Goal: Task Accomplishment & Management: Manage account settings

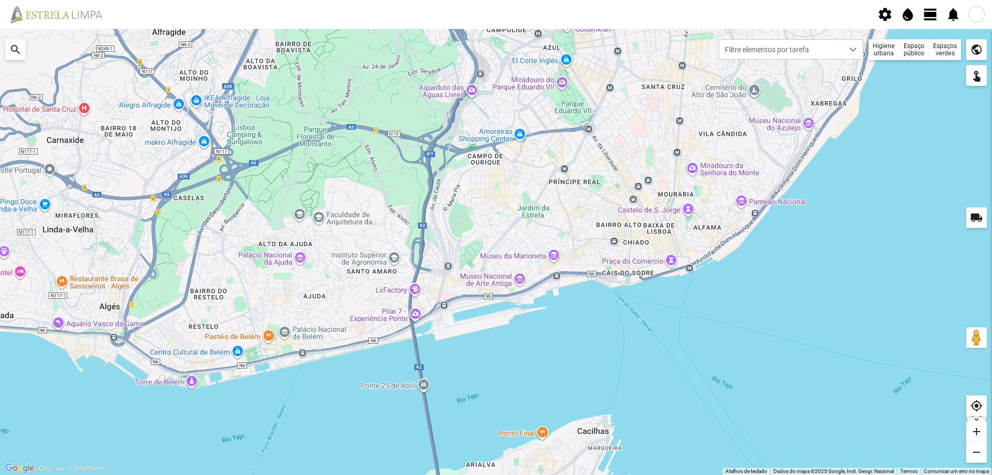
click at [927, 13] on span "view_day" at bounding box center [931, 15] width 16 height 16
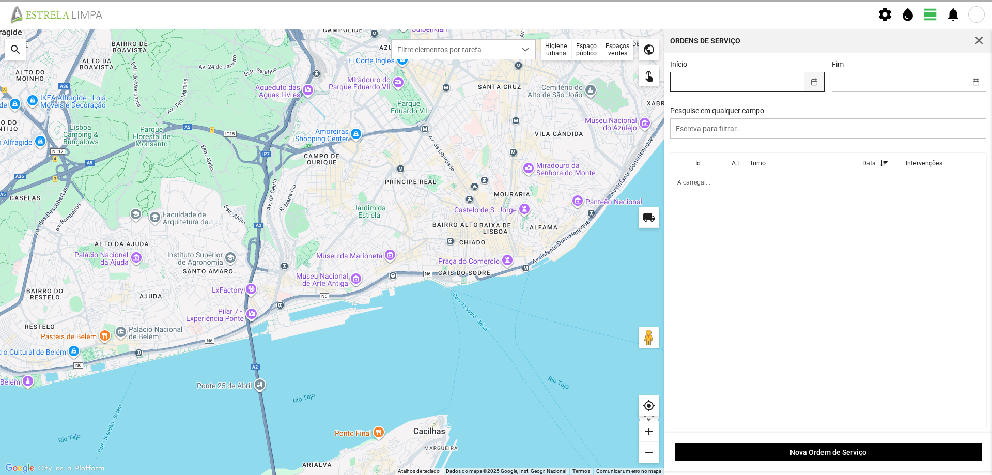
click at [810, 84] on button "button" at bounding box center [815, 81] width 20 height 19
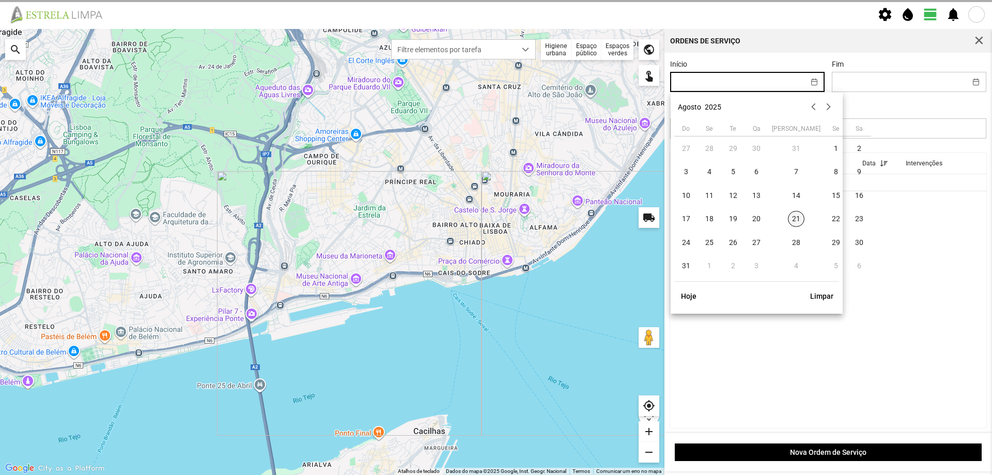
click at [788, 222] on span "21" at bounding box center [796, 219] width 17 height 17
type input "[DATE]"
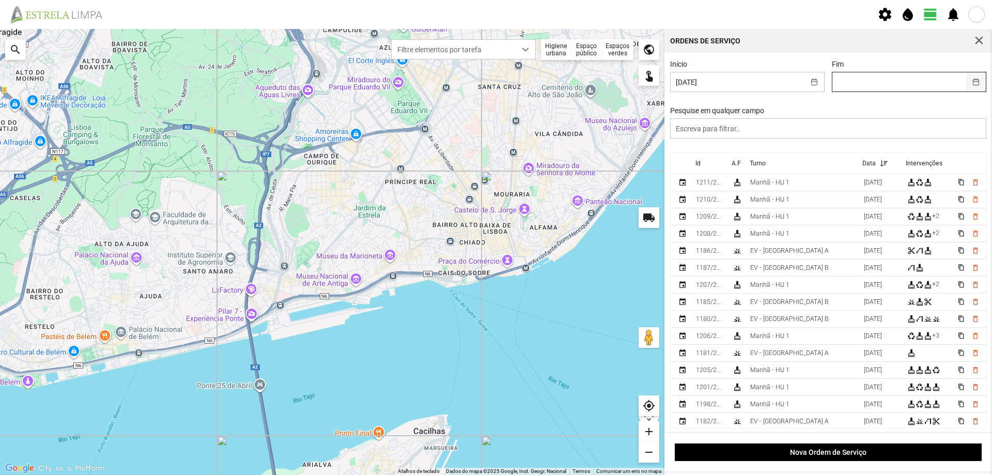
click at [966, 78] on button "button" at bounding box center [976, 81] width 20 height 19
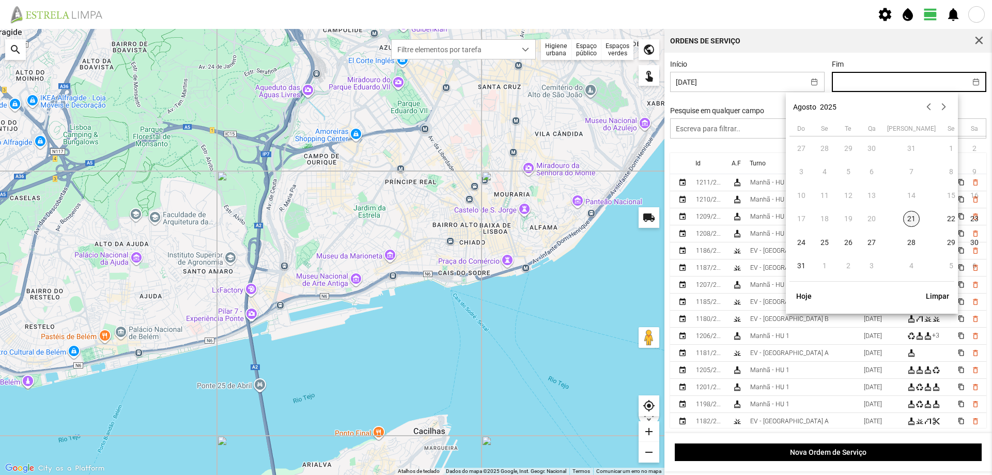
click at [903, 219] on span "21" at bounding box center [911, 219] width 17 height 17
type input "[DATE]"
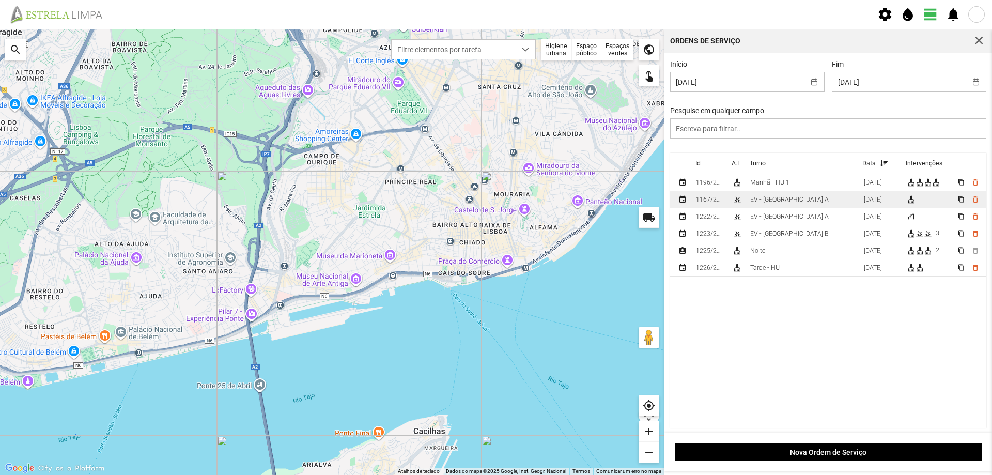
click at [790, 202] on td "EV - [GEOGRAPHIC_DATA] A" at bounding box center [803, 199] width 114 height 17
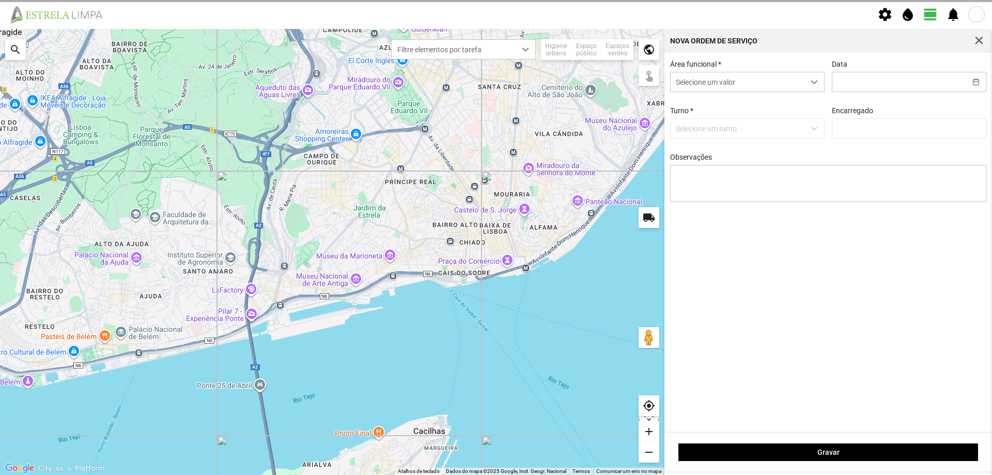
type input "[DATE]"
type textarea "Recolha de papeleiras"
type input "[PERSON_NAME]"
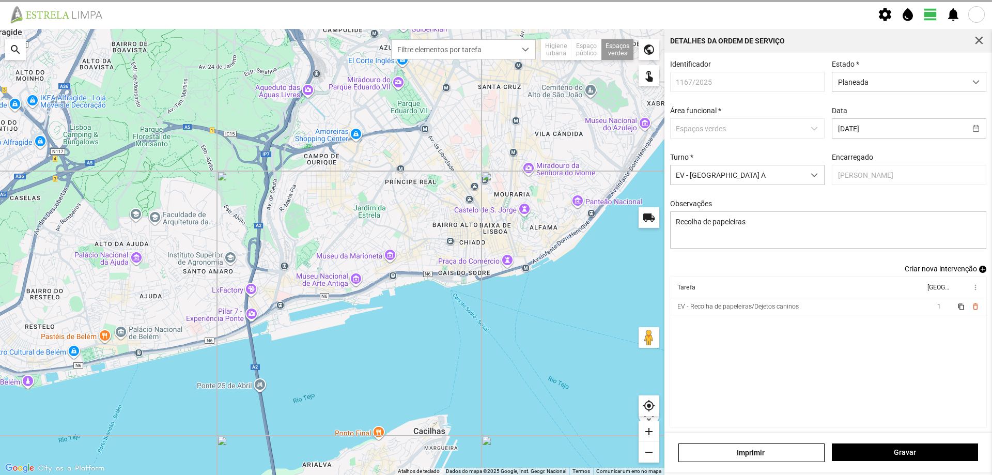
click at [834, 312] on td "EV - Recolha de papeleiras/Dejetos caninos" at bounding box center [797, 306] width 255 height 17
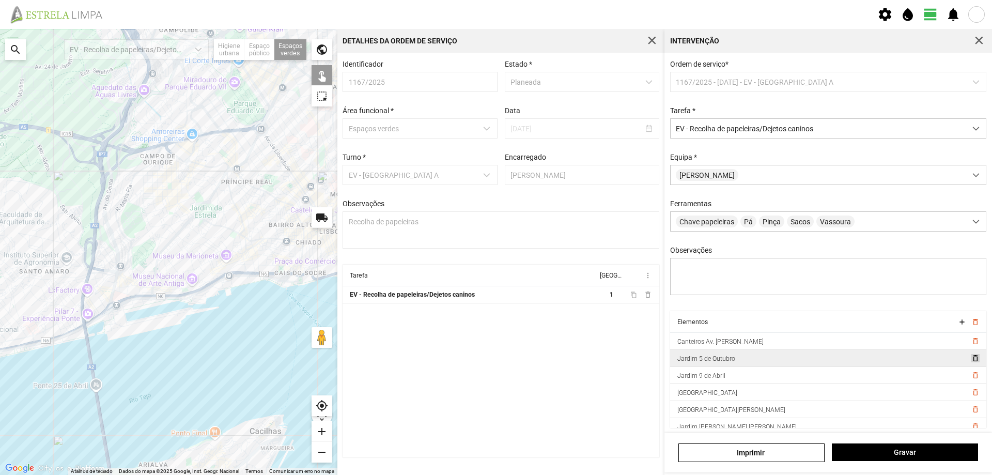
click at [971, 362] on span "delete_outline" at bounding box center [975, 358] width 8 height 8
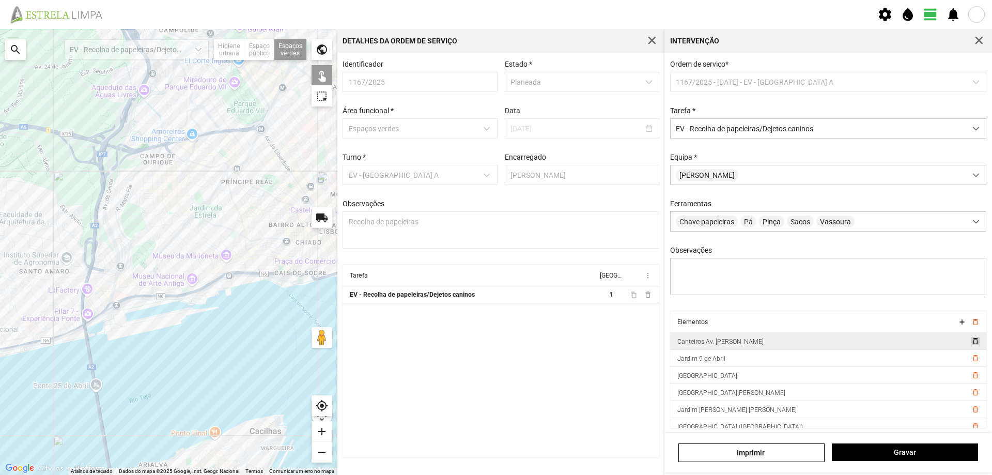
click at [971, 344] on span "delete_outline" at bounding box center [975, 341] width 8 height 8
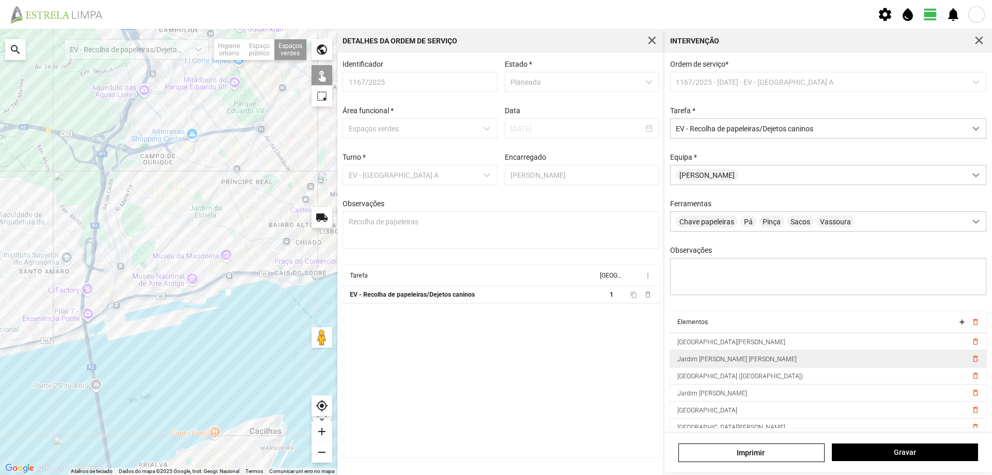
scroll to position [52, 0]
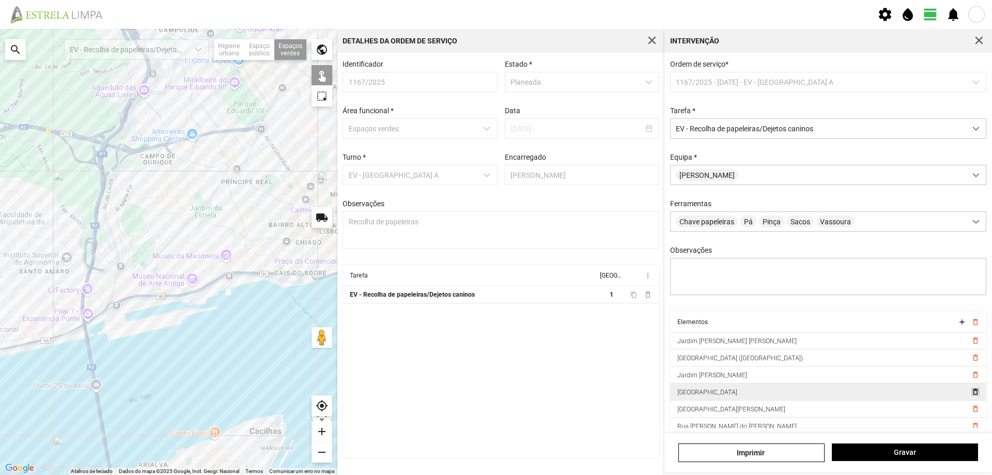
click at [971, 395] on span "delete_outline" at bounding box center [975, 392] width 8 height 8
click at [971, 412] on span "delete_outline" at bounding box center [975, 409] width 8 height 8
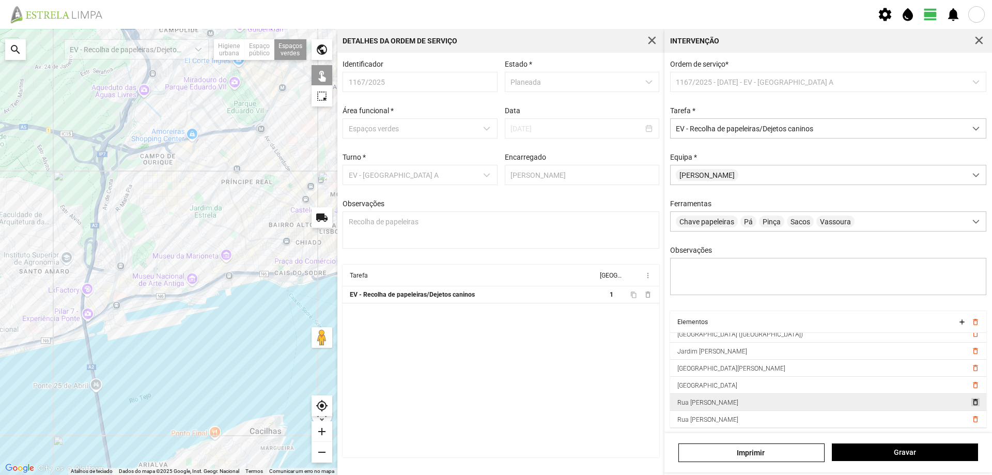
click at [971, 406] on span "delete_outline" at bounding box center [975, 402] width 8 height 8
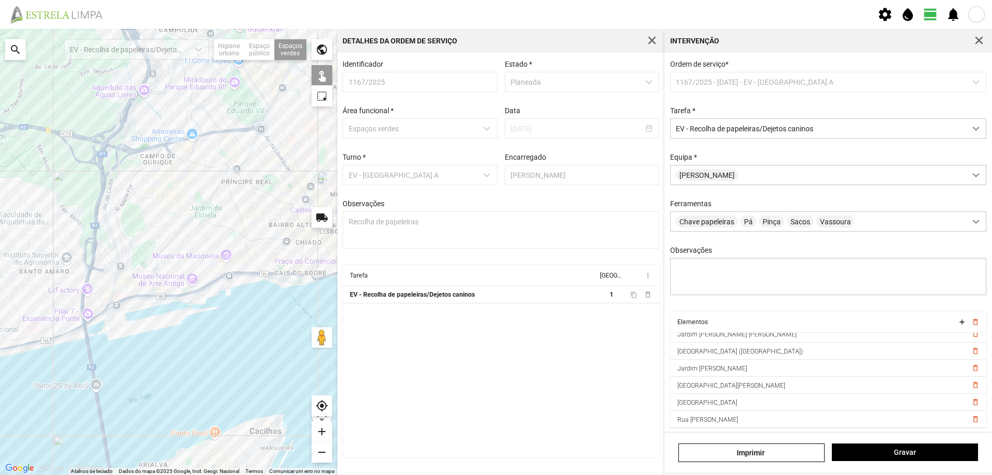
scroll to position [58, 0]
click at [971, 422] on span "delete_outline" at bounding box center [975, 419] width 8 height 8
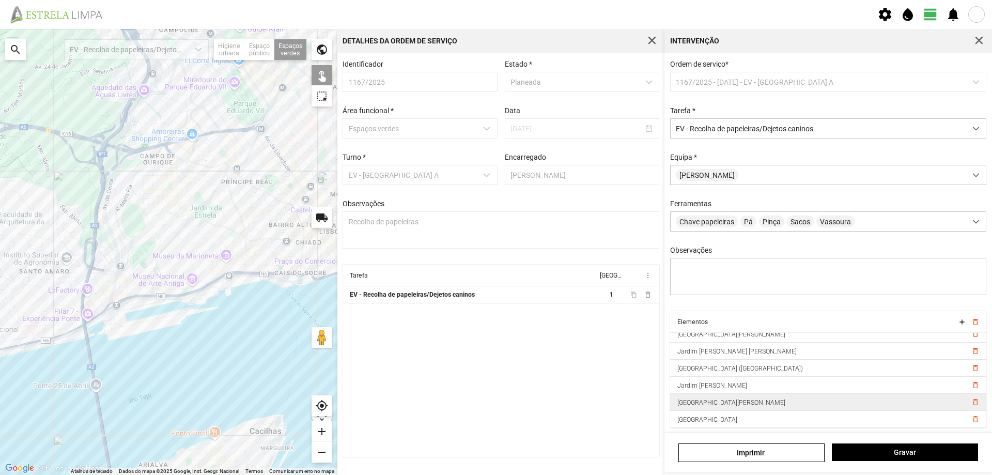
scroll to position [0, 0]
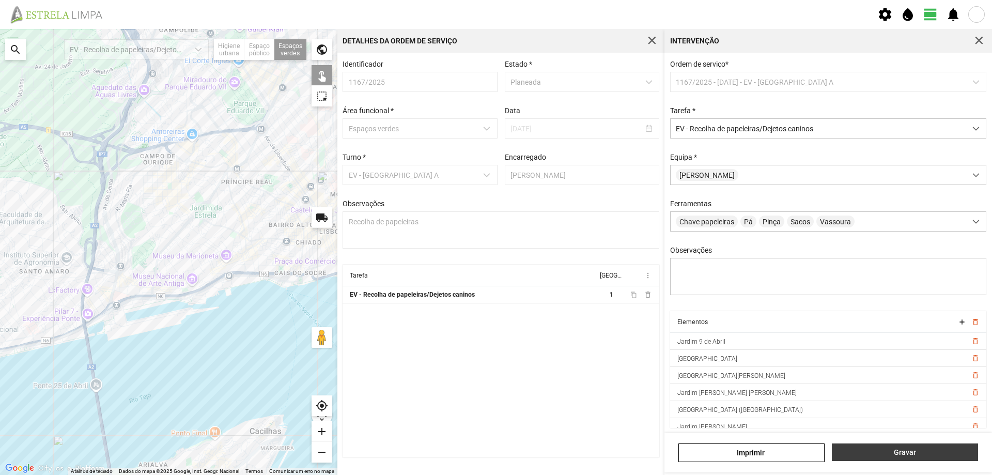
click at [908, 453] on span "Gravar" at bounding box center [905, 452] width 135 height 8
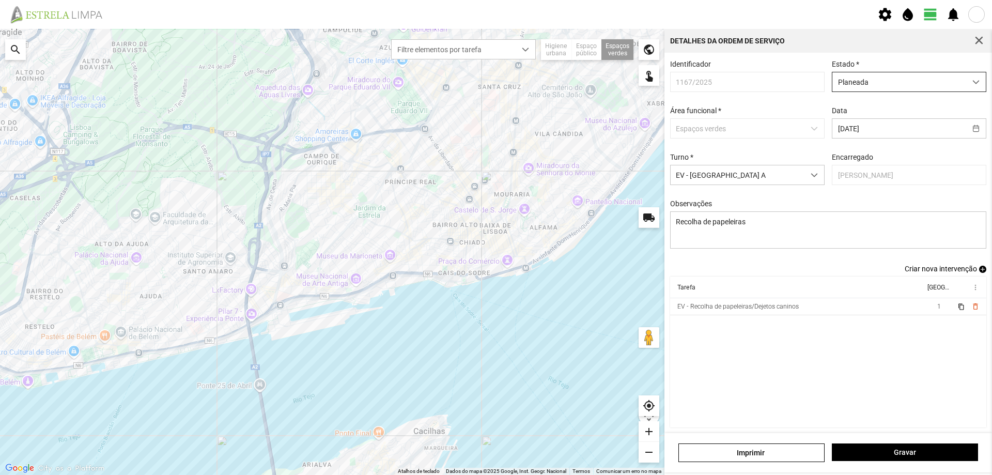
click at [932, 87] on span "Planeada" at bounding box center [900, 81] width 134 height 19
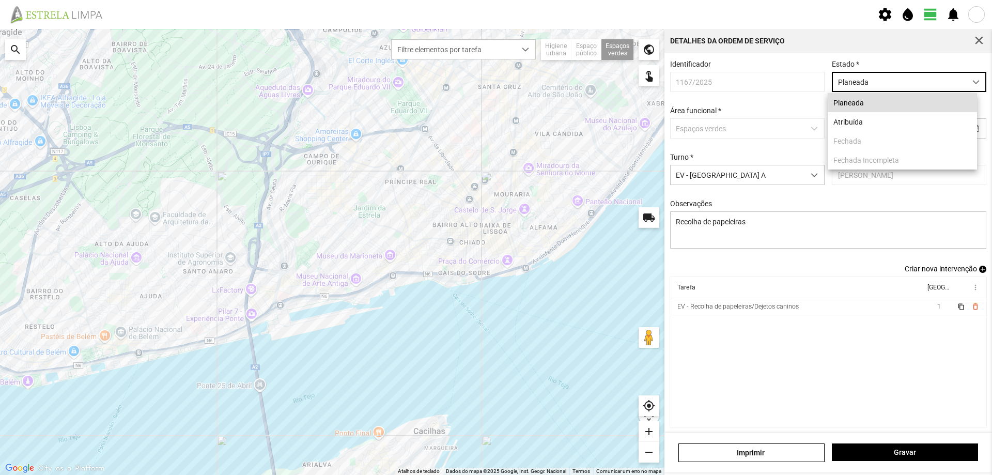
scroll to position [6, 46]
click at [883, 121] on li "Atribuída" at bounding box center [902, 121] width 149 height 19
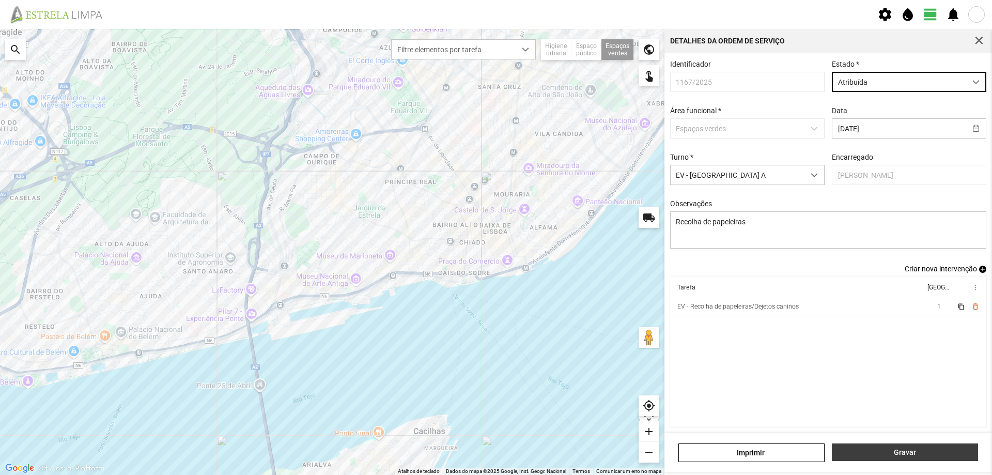
click at [926, 457] on button "Gravar" at bounding box center [905, 452] width 146 height 18
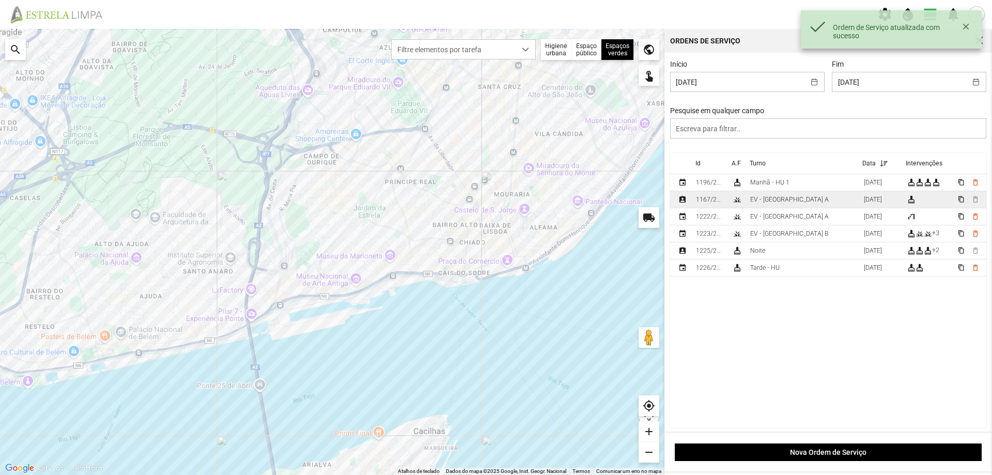
click at [712, 203] on div "1167/2025" at bounding box center [710, 199] width 28 height 7
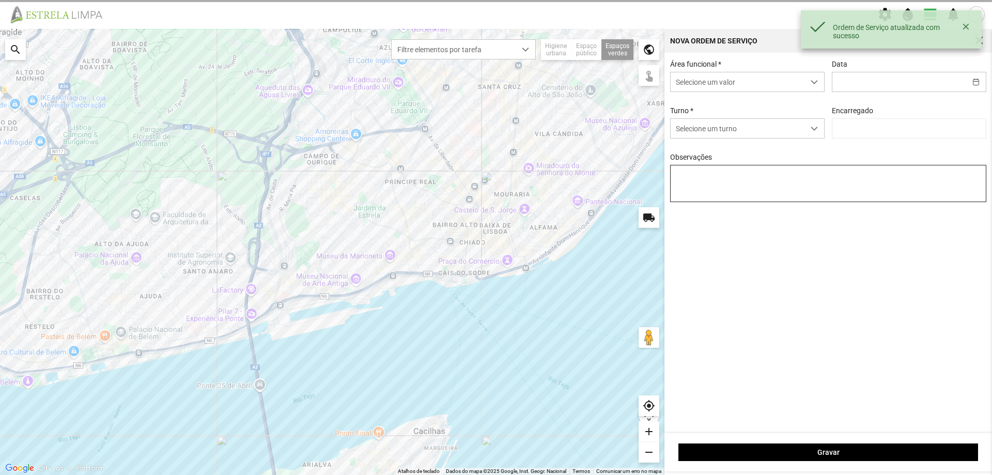
type input "[DATE]"
type textarea "Recolha de papeleiras"
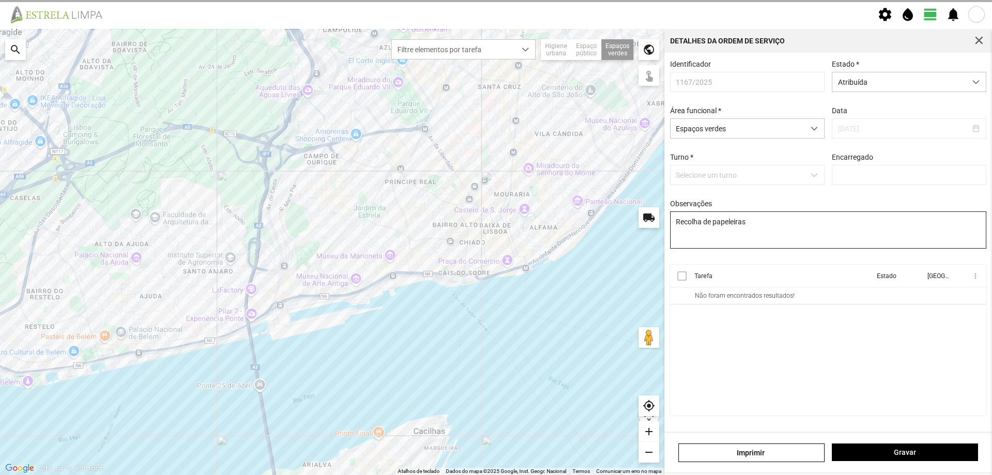
type input "[PERSON_NAME]"
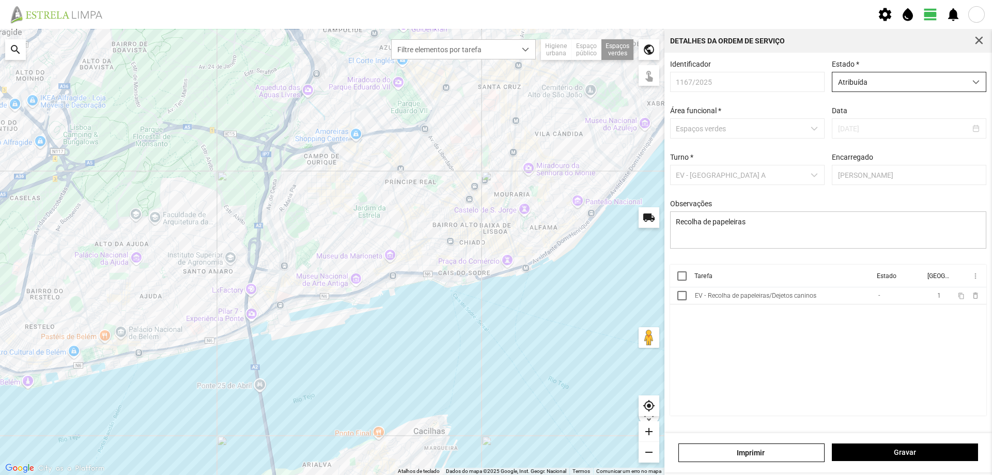
click at [896, 79] on span "Atribuída" at bounding box center [900, 81] width 134 height 19
click at [680, 281] on div at bounding box center [682, 275] width 9 height 9
click at [682, 296] on div at bounding box center [682, 295] width 9 height 9
click at [681, 279] on div at bounding box center [682, 275] width 9 height 9
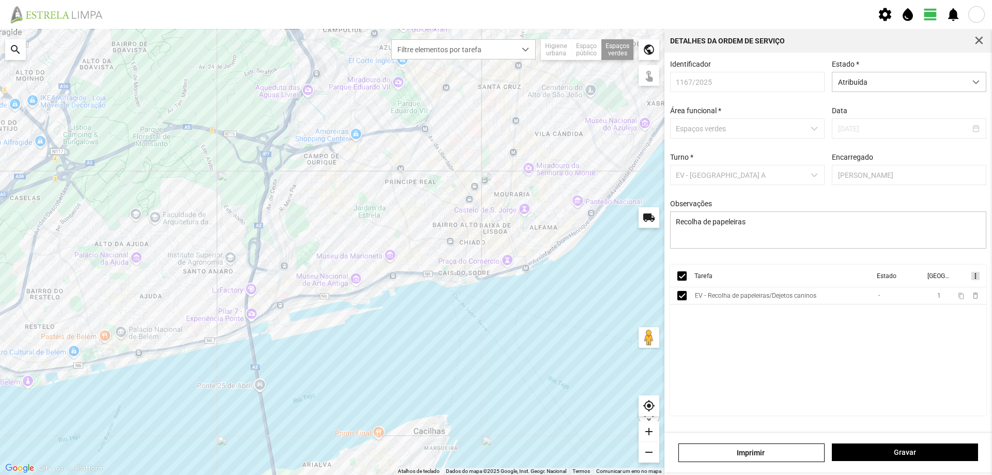
click at [974, 279] on span "more_vert" at bounding box center [975, 276] width 8 height 8
click at [931, 296] on span "Marcar como Concluída" at bounding box center [920, 296] width 76 height 7
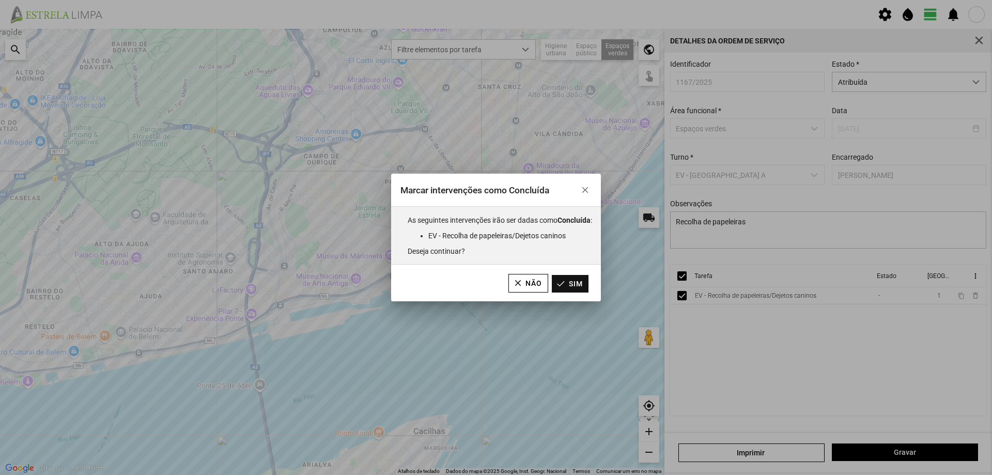
click at [570, 286] on button "Sim" at bounding box center [570, 284] width 37 height 18
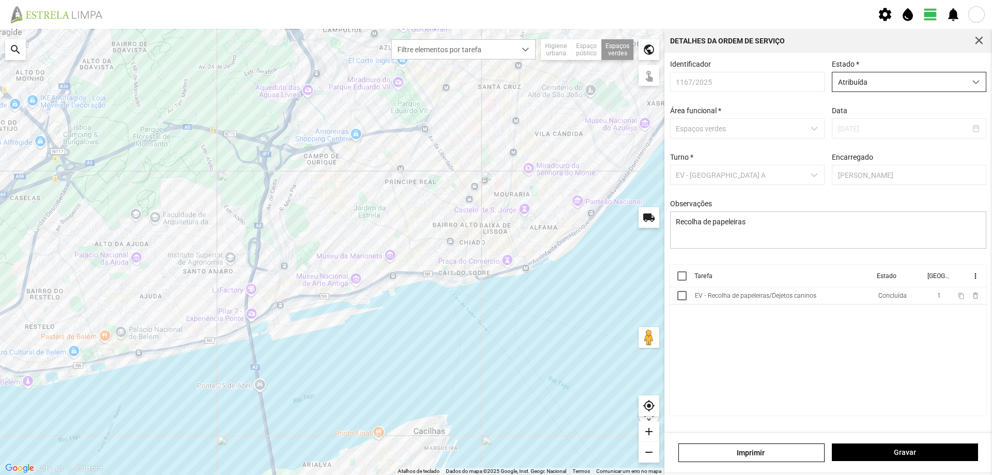
click at [957, 87] on span "Atribuída" at bounding box center [900, 81] width 134 height 19
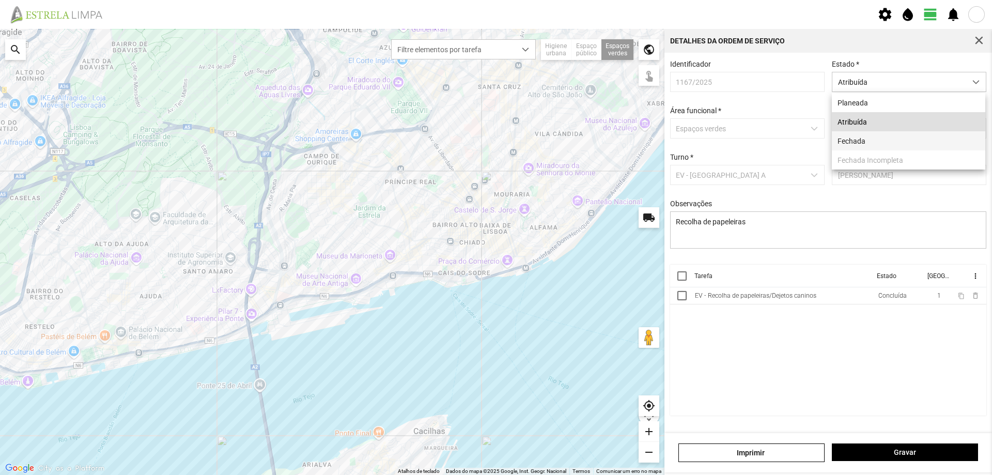
click at [880, 143] on li "Fechada" at bounding box center [908, 140] width 153 height 19
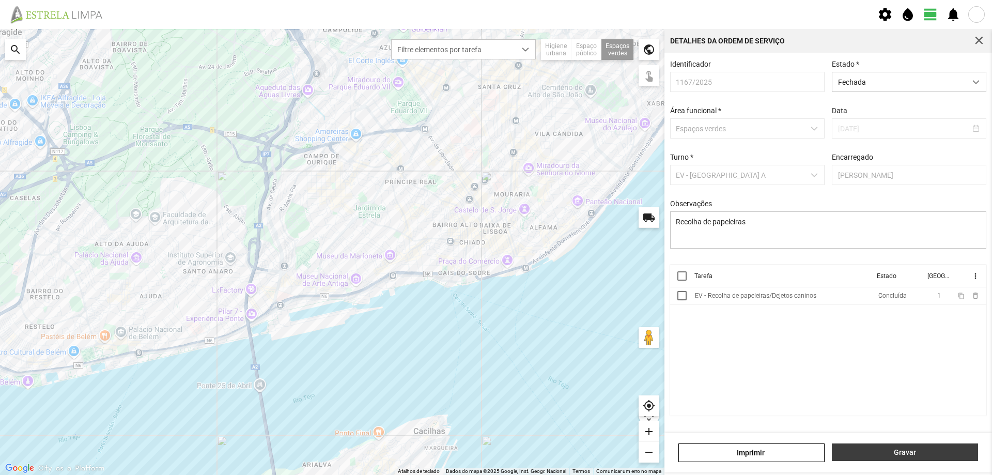
click at [913, 453] on span "Gravar" at bounding box center [905, 452] width 135 height 8
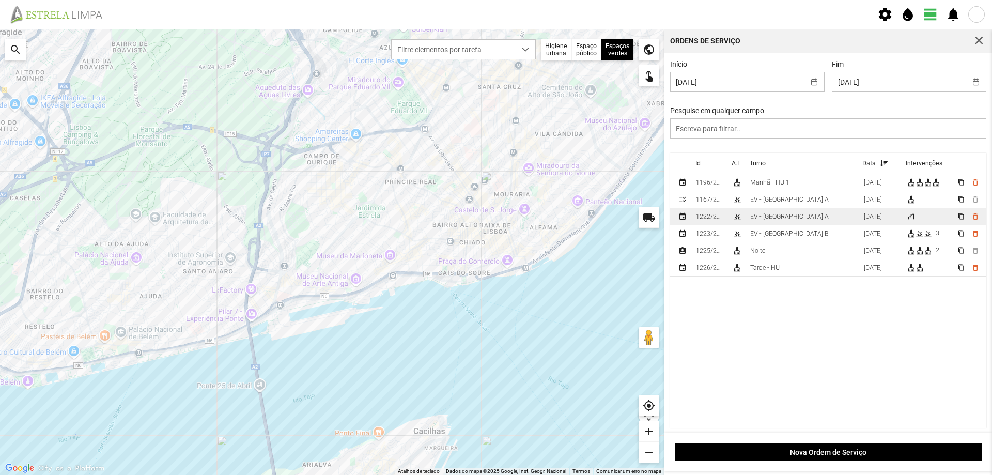
click at [779, 218] on div "EV - [GEOGRAPHIC_DATA] A" at bounding box center [789, 216] width 79 height 7
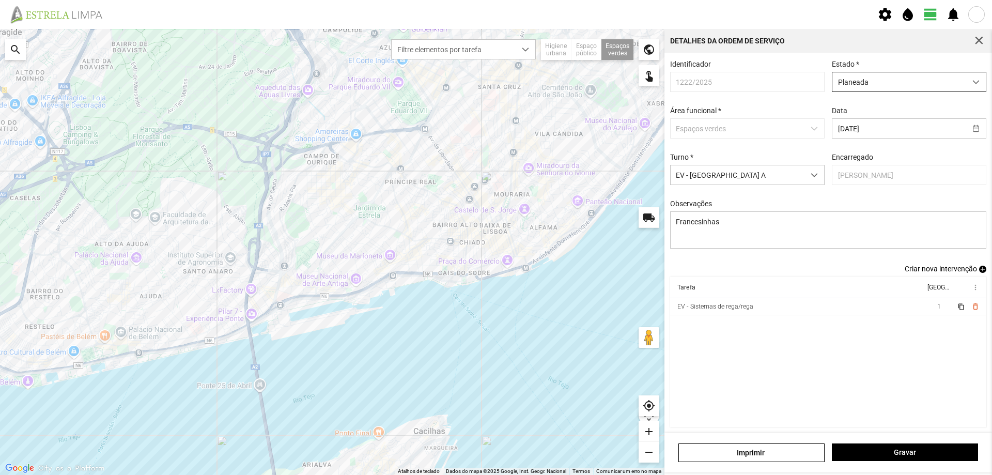
click at [930, 85] on span "Planeada" at bounding box center [900, 81] width 134 height 19
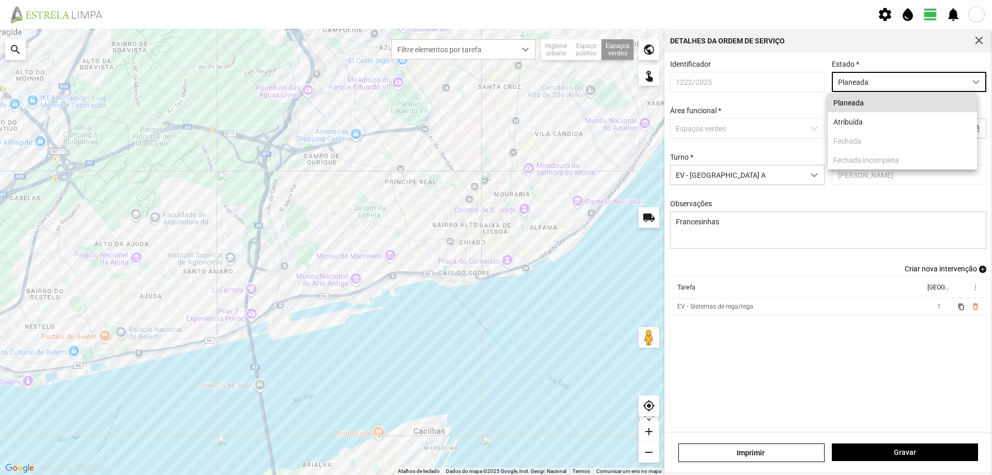
scroll to position [6, 46]
click at [889, 119] on li "Atribuída" at bounding box center [902, 121] width 149 height 19
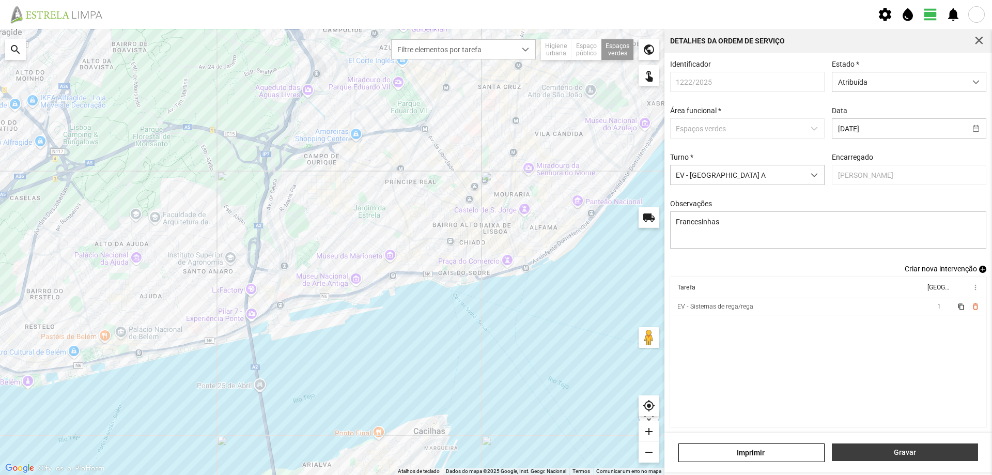
click at [892, 458] on button "Gravar" at bounding box center [905, 452] width 146 height 18
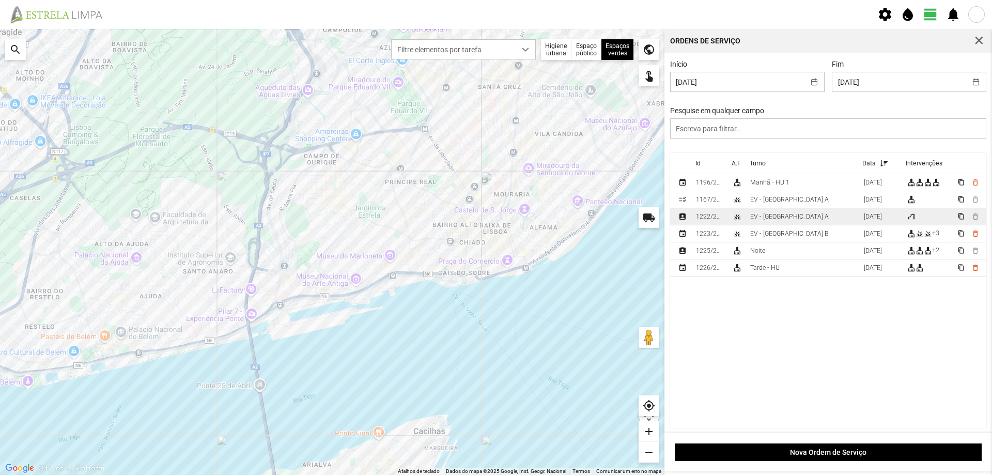
click at [697, 218] on div "1222/2025" at bounding box center [710, 216] width 28 height 7
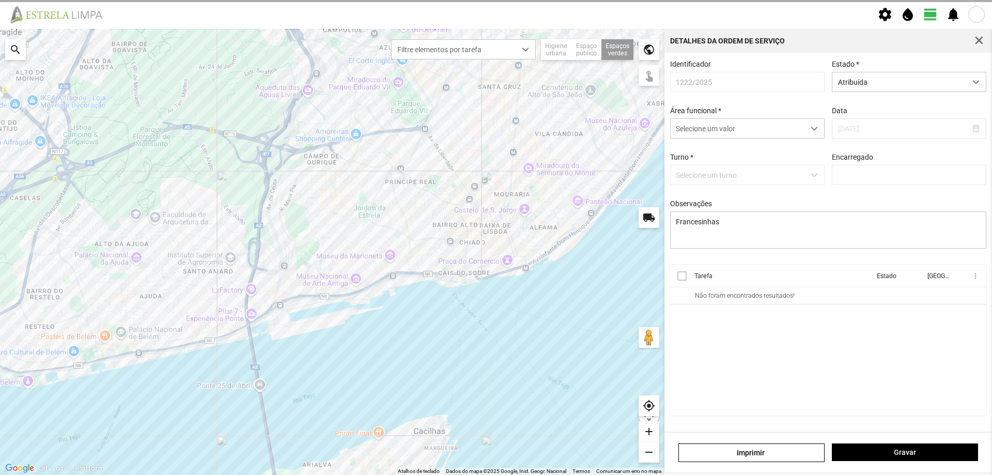
type input "[PERSON_NAME]"
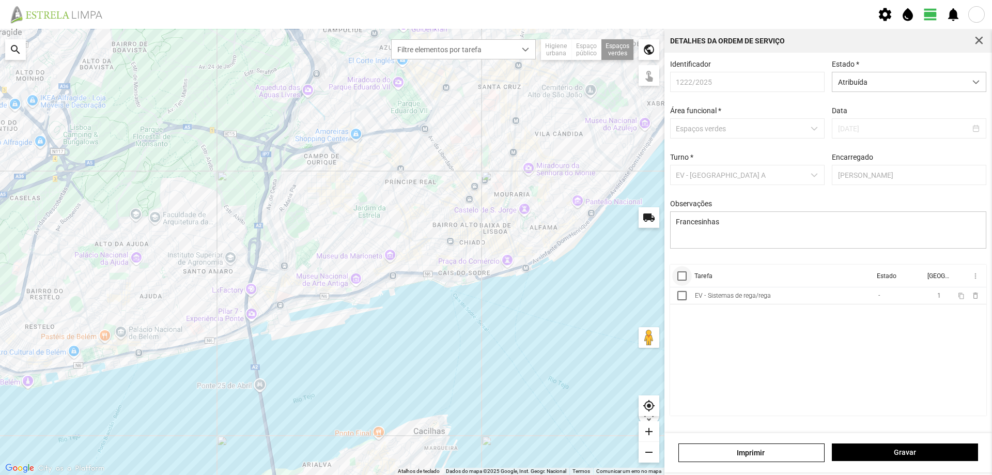
click at [682, 281] on div at bounding box center [682, 275] width 9 height 9
click at [975, 278] on span "more_vert" at bounding box center [975, 276] width 8 height 8
click at [922, 297] on span "Marcar como Concluída" at bounding box center [920, 296] width 76 height 7
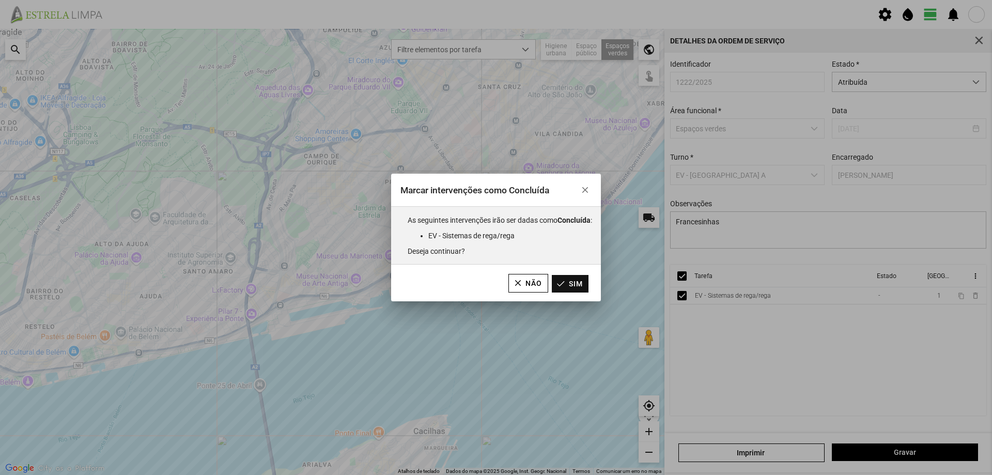
click at [574, 282] on button "Sim" at bounding box center [570, 284] width 37 height 18
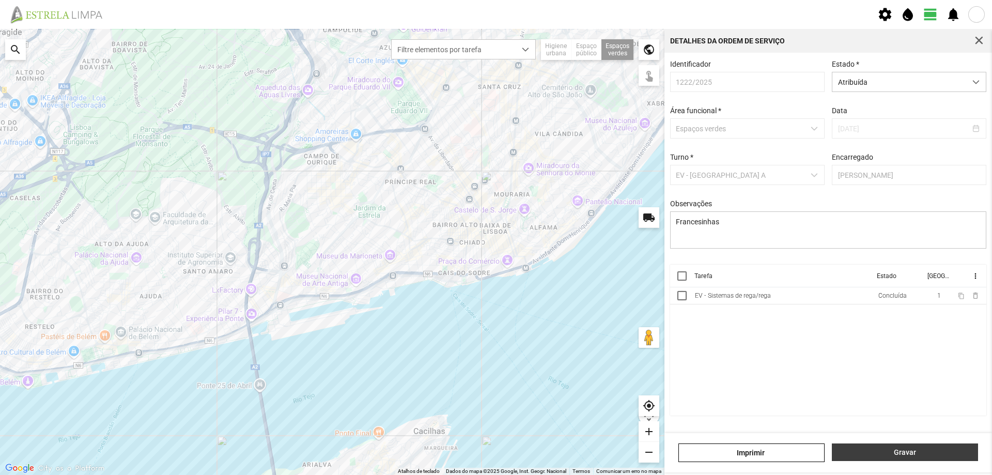
click at [877, 450] on span "Gravar" at bounding box center [905, 452] width 135 height 8
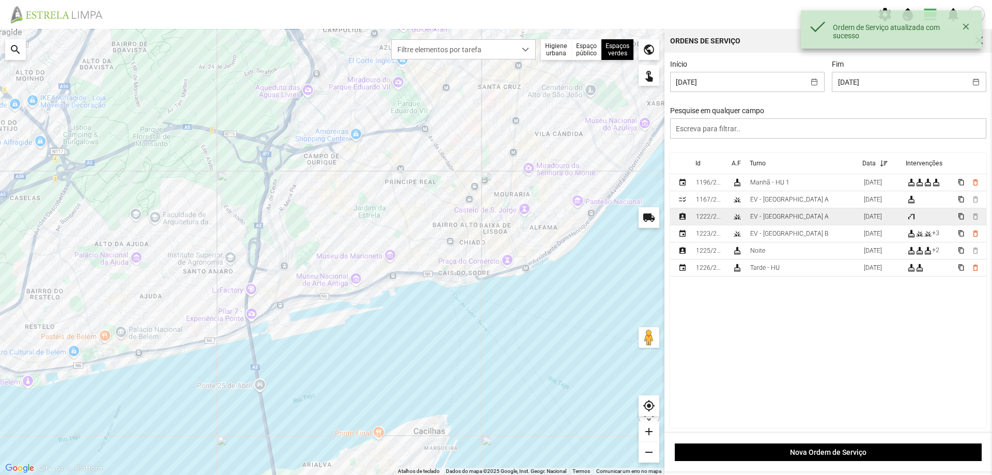
click at [791, 218] on td "EV - [GEOGRAPHIC_DATA] A" at bounding box center [803, 216] width 114 height 17
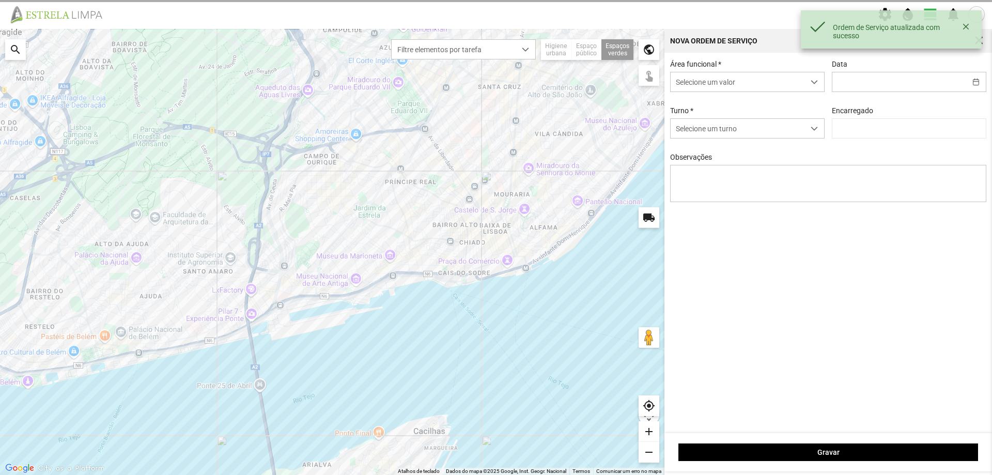
type input "[DATE]"
type textarea "Francesinhas"
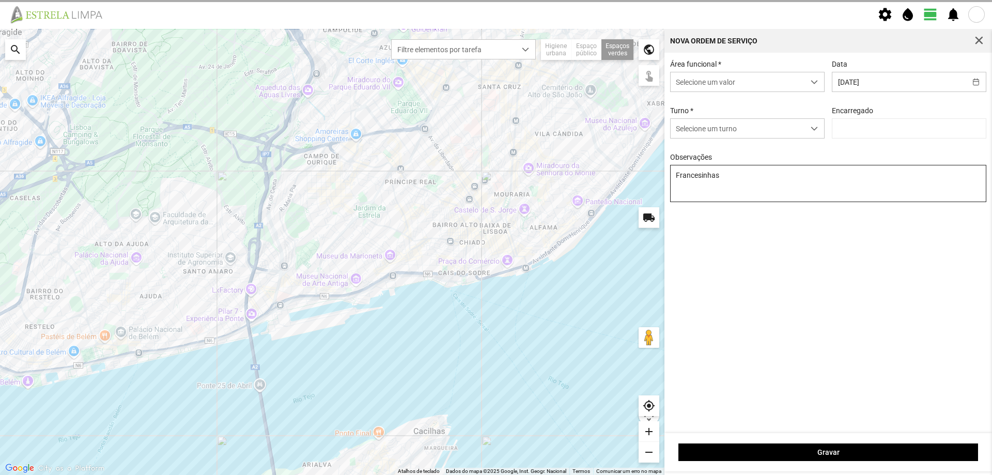
type input "[PERSON_NAME]"
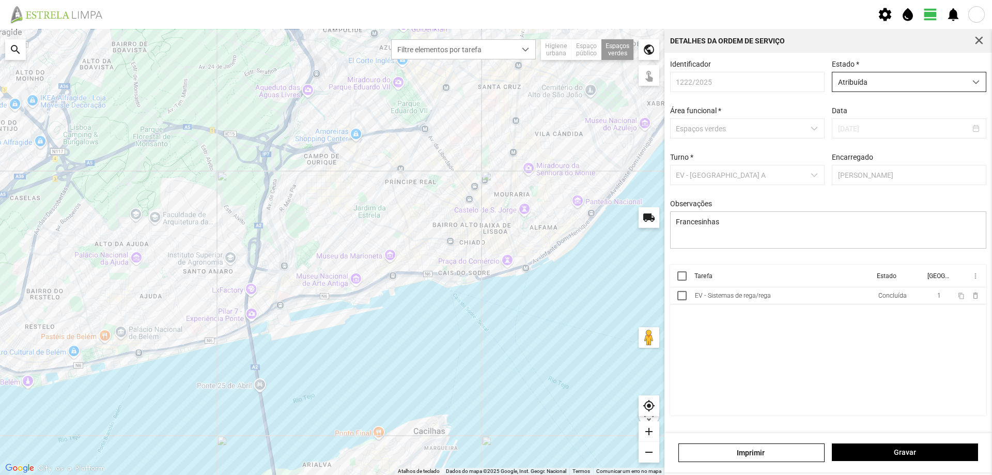
click at [936, 82] on span "Atribuída" at bounding box center [900, 81] width 134 height 19
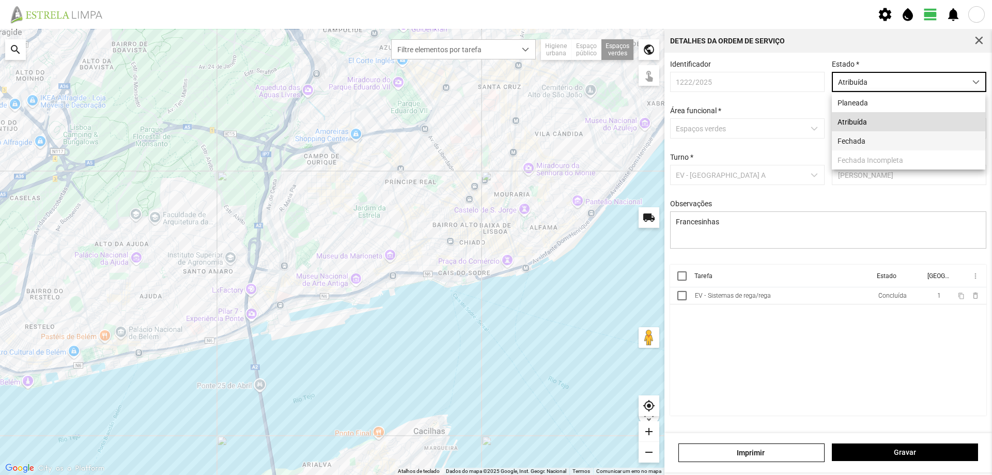
click at [892, 141] on li "Fechada" at bounding box center [908, 140] width 153 height 19
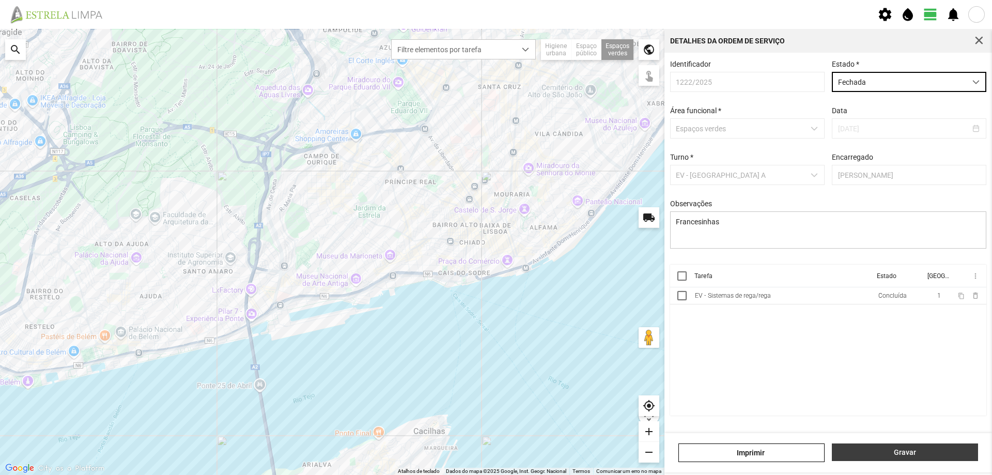
click at [917, 451] on span "Gravar" at bounding box center [905, 452] width 135 height 8
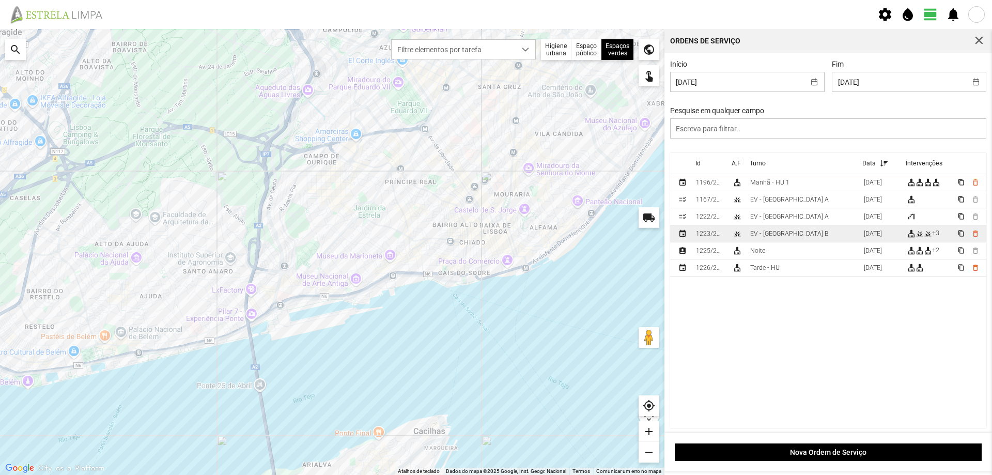
click at [801, 235] on td "EV - [GEOGRAPHIC_DATA] B" at bounding box center [803, 233] width 114 height 17
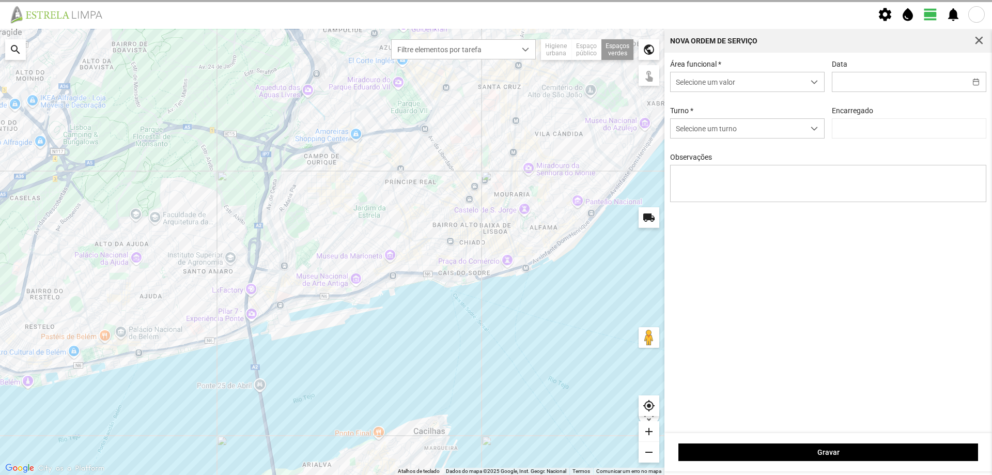
type input "[DATE]"
type textarea "Lisboa Antiga"
type input "[PERSON_NAME]"
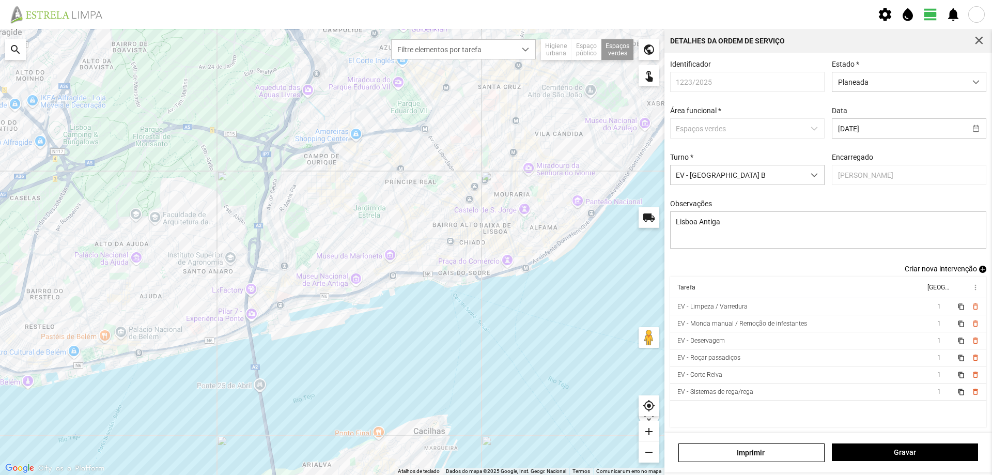
scroll to position [4, 0]
click at [865, 73] on span "Planeada" at bounding box center [900, 81] width 134 height 19
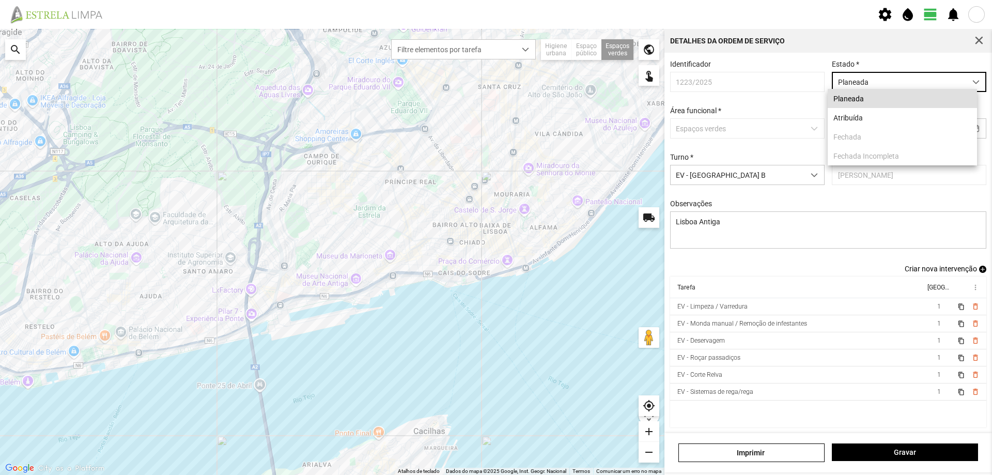
scroll to position [6, 46]
click at [869, 118] on li "Atribuída" at bounding box center [902, 117] width 149 height 19
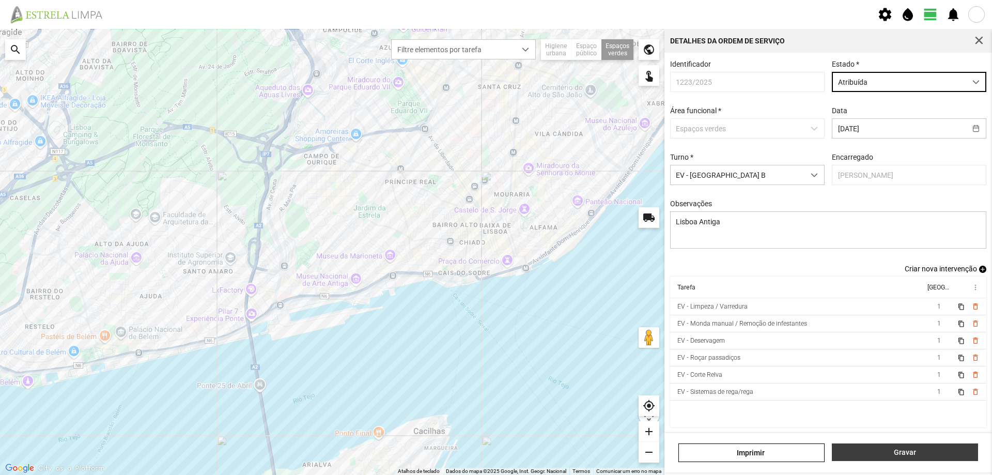
click at [929, 452] on span "Gravar" at bounding box center [905, 452] width 135 height 8
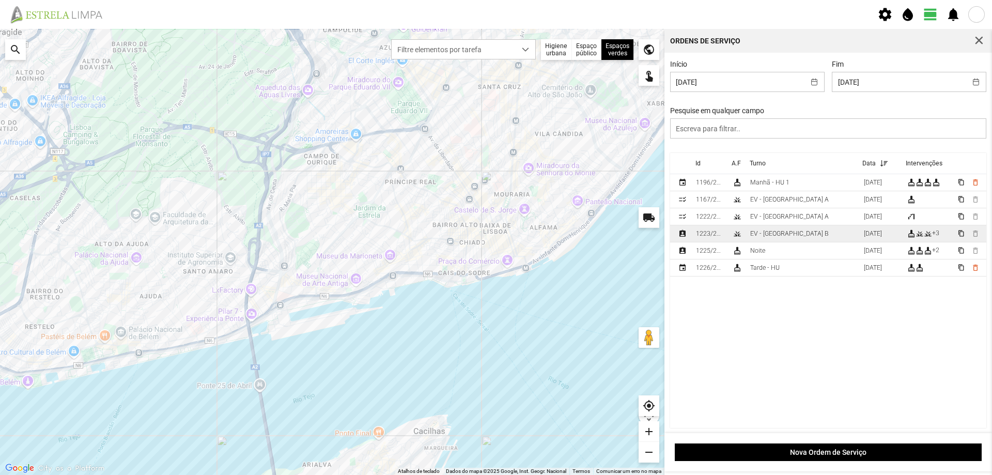
click at [793, 237] on td "EV - [GEOGRAPHIC_DATA] B" at bounding box center [803, 233] width 114 height 17
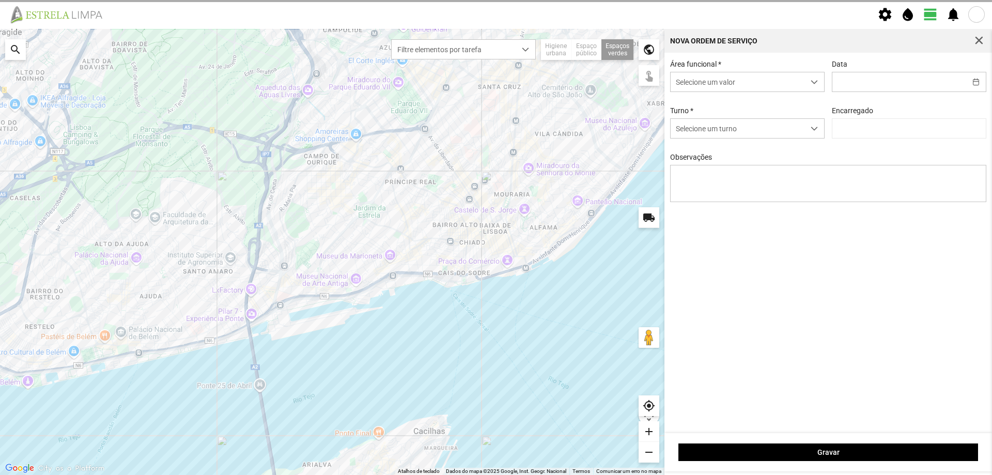
type input "[DATE]"
type textarea "Lisboa Antiga"
type input "[PERSON_NAME]"
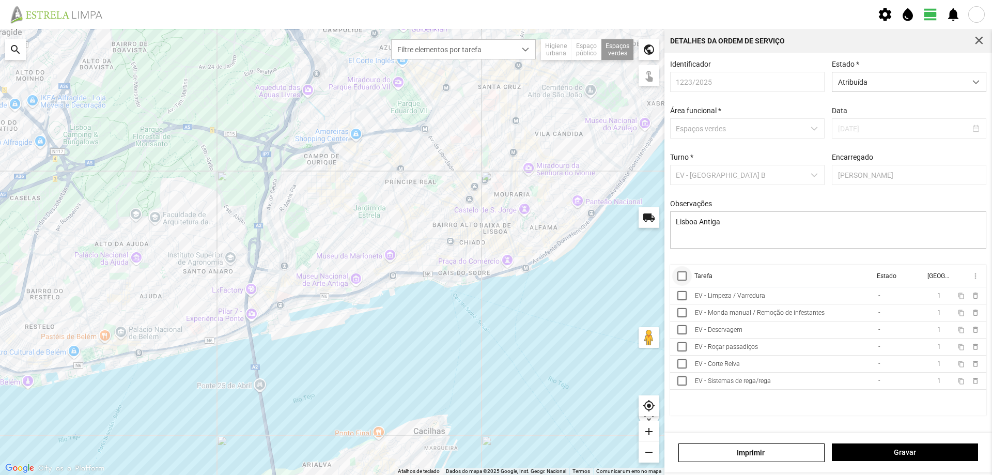
click at [685, 279] on div at bounding box center [682, 275] width 9 height 9
click at [970, 280] on th "more_vert" at bounding box center [969, 276] width 34 height 23
click at [974, 279] on span "more_vert" at bounding box center [975, 276] width 8 height 8
click at [914, 295] on span "Marcar como Concluída" at bounding box center [920, 296] width 76 height 7
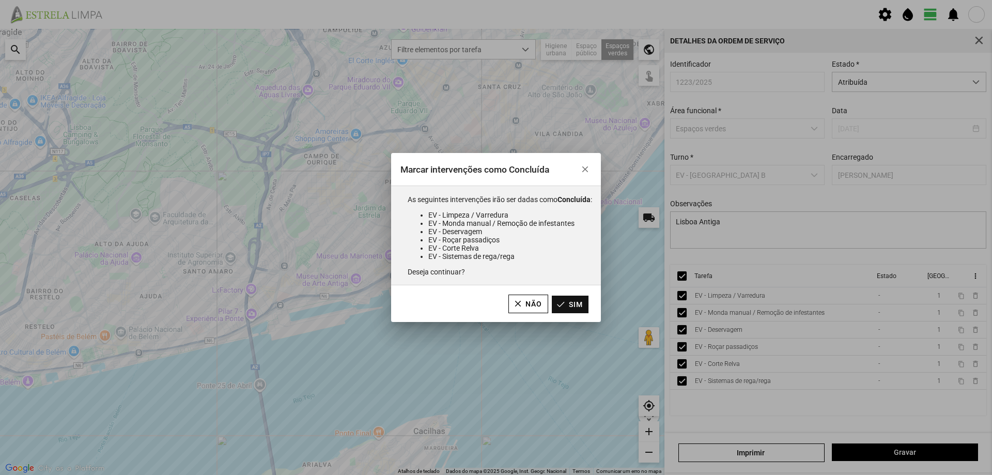
click at [581, 302] on button "Sim" at bounding box center [570, 305] width 37 height 18
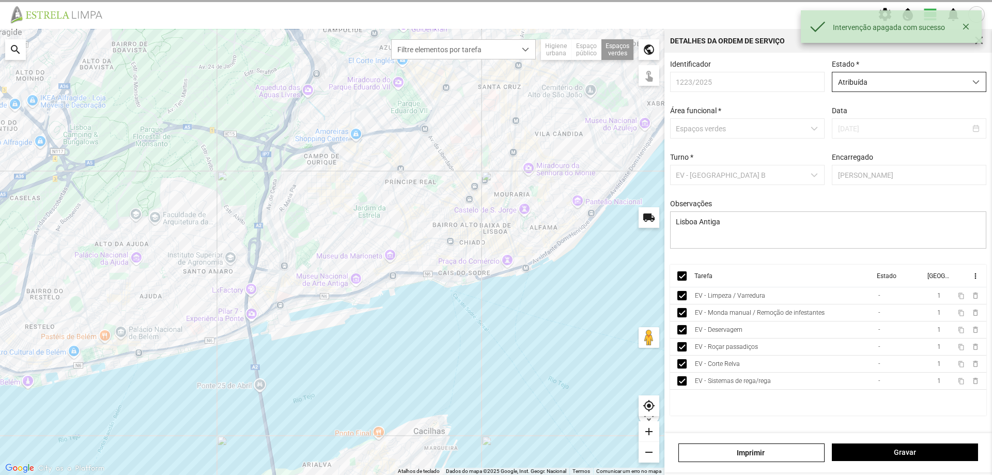
click at [936, 86] on span "Atribuída" at bounding box center [900, 81] width 134 height 19
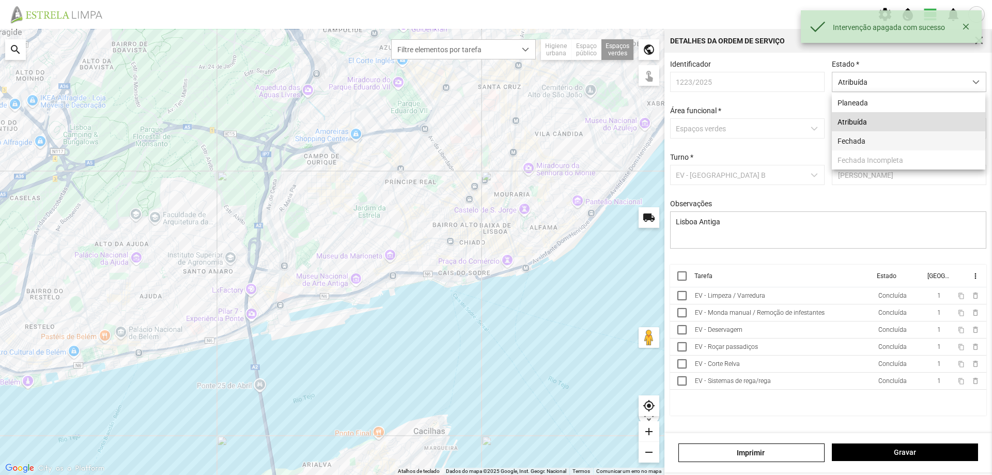
click at [865, 138] on li "Fechada" at bounding box center [908, 140] width 153 height 19
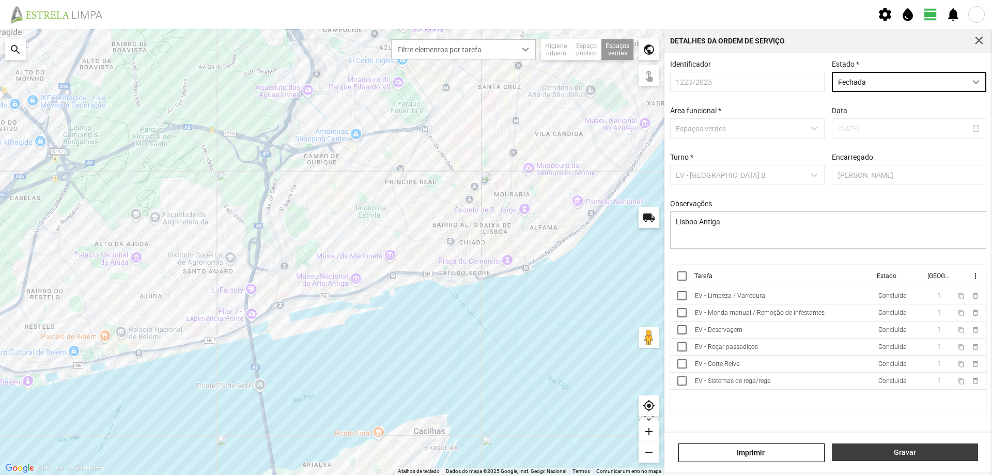
click at [948, 455] on span "Gravar" at bounding box center [905, 452] width 135 height 8
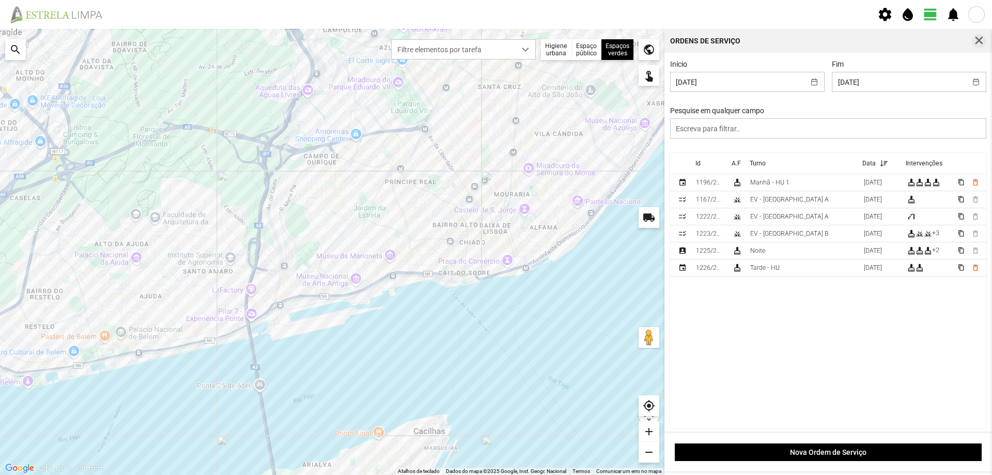
click at [979, 43] on span "button" at bounding box center [979, 40] width 9 height 9
